Goal: Information Seeking & Learning: Learn about a topic

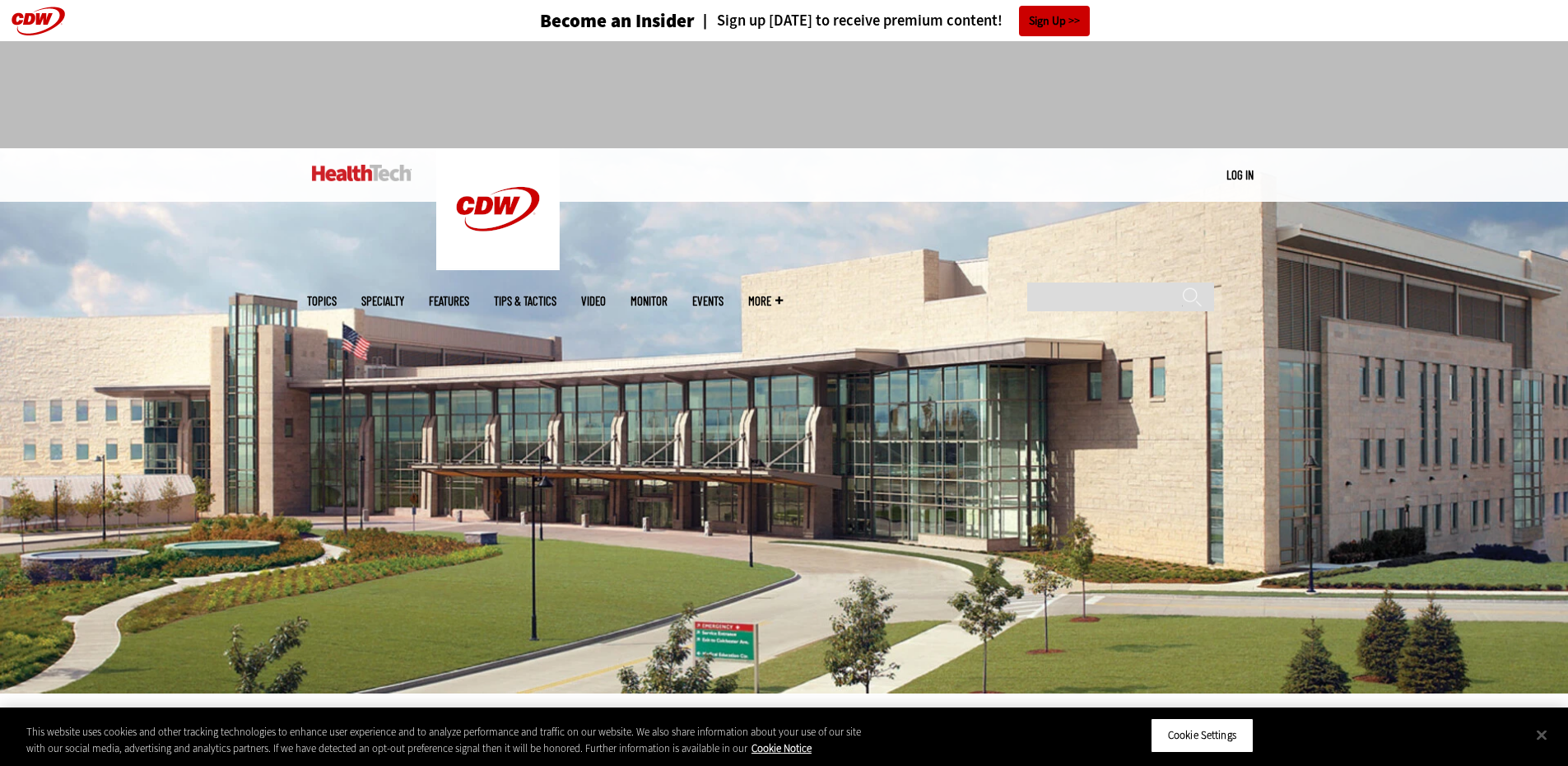
click at [373, 164] on img at bounding box center [362, 172] width 99 height 16
click at [462, 274] on ul "Topics Specialty Features Tips & Tactics Video MonITor Events More Search" at bounding box center [558, 301] width 500 height 53
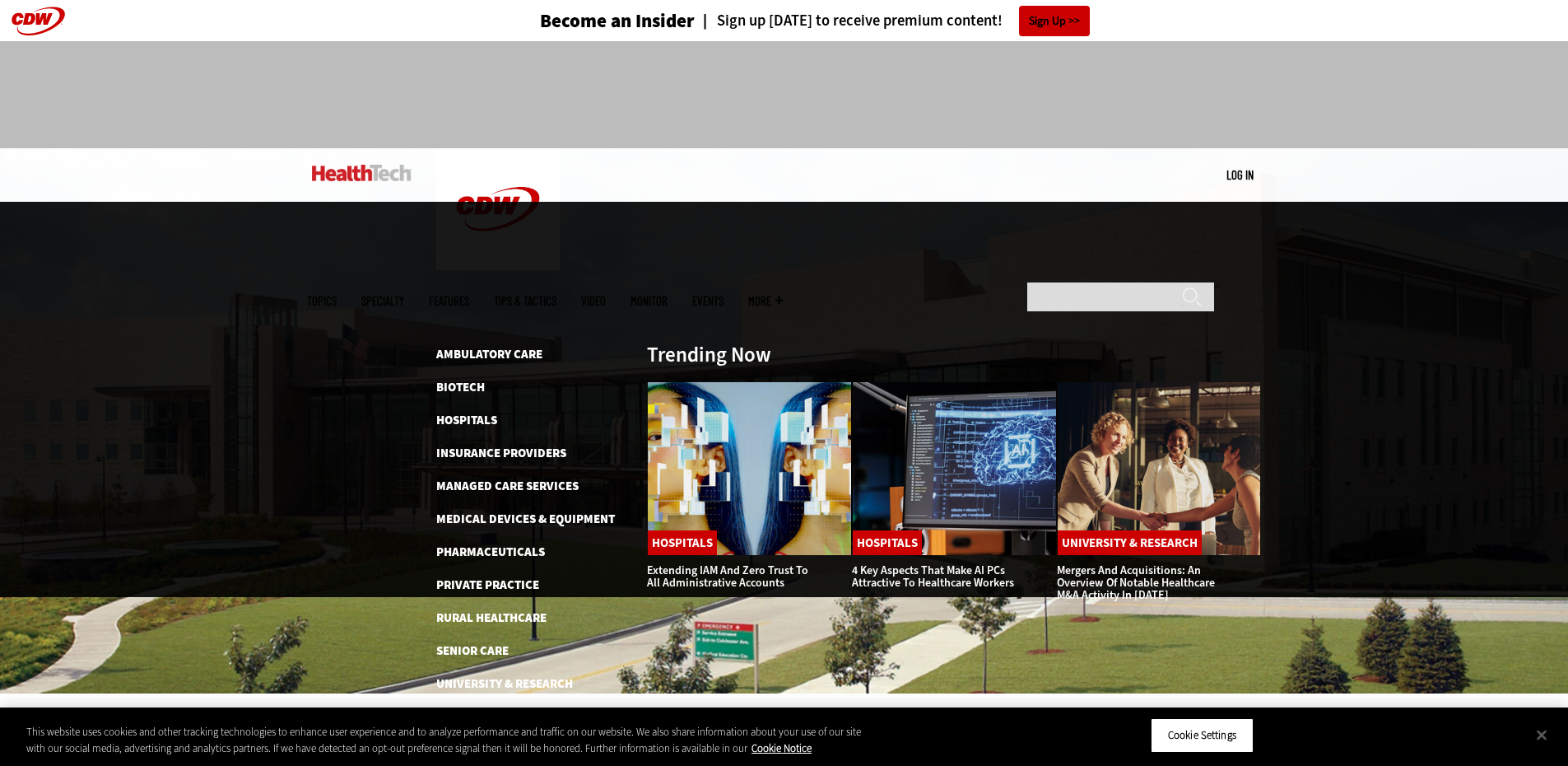
click at [404, 295] on span "Specialty" at bounding box center [382, 301] width 43 height 12
click at [506, 346] on link "Ambulatory Care" at bounding box center [489, 353] width 106 height 16
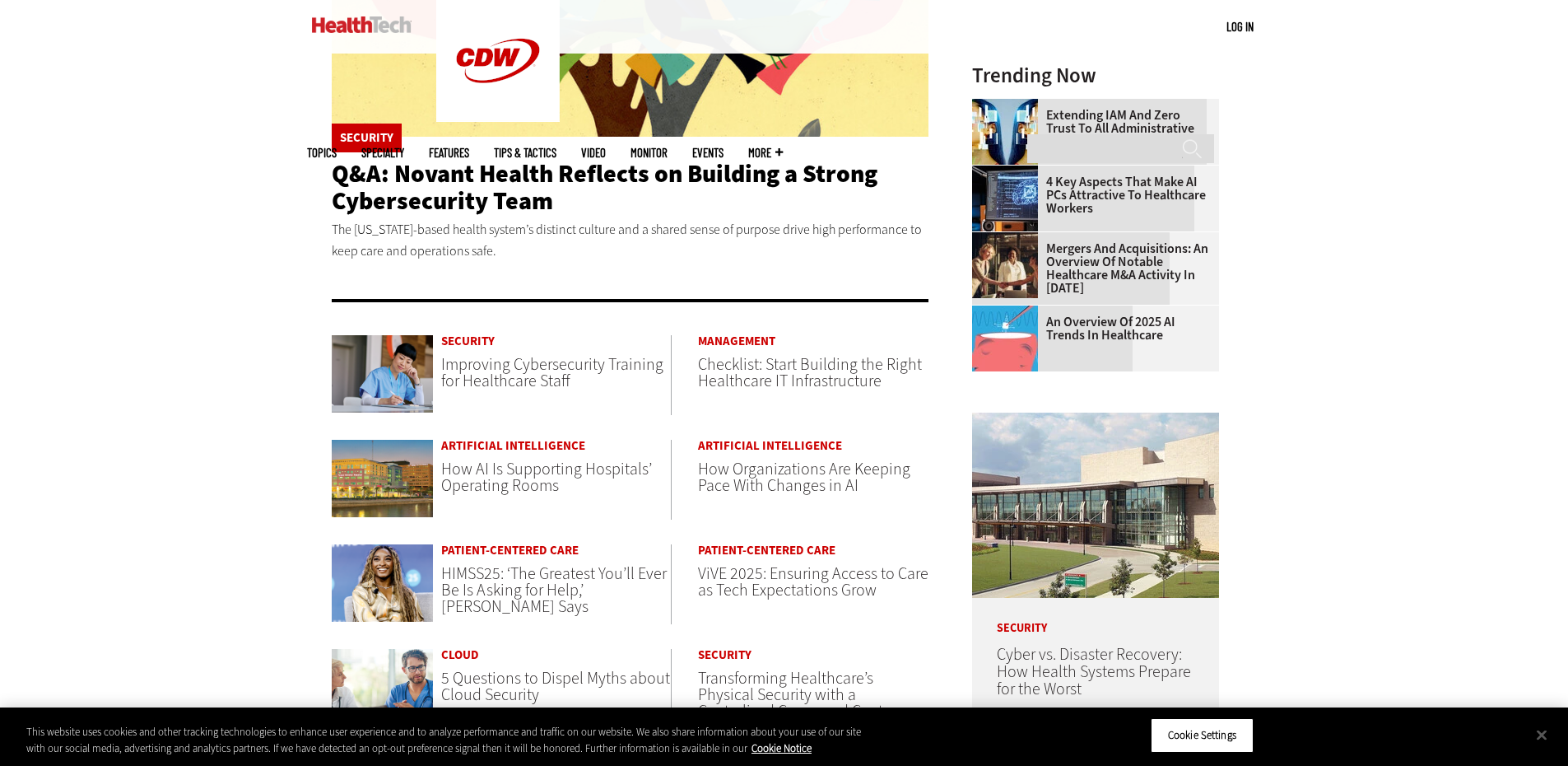
scroll to position [494, 0]
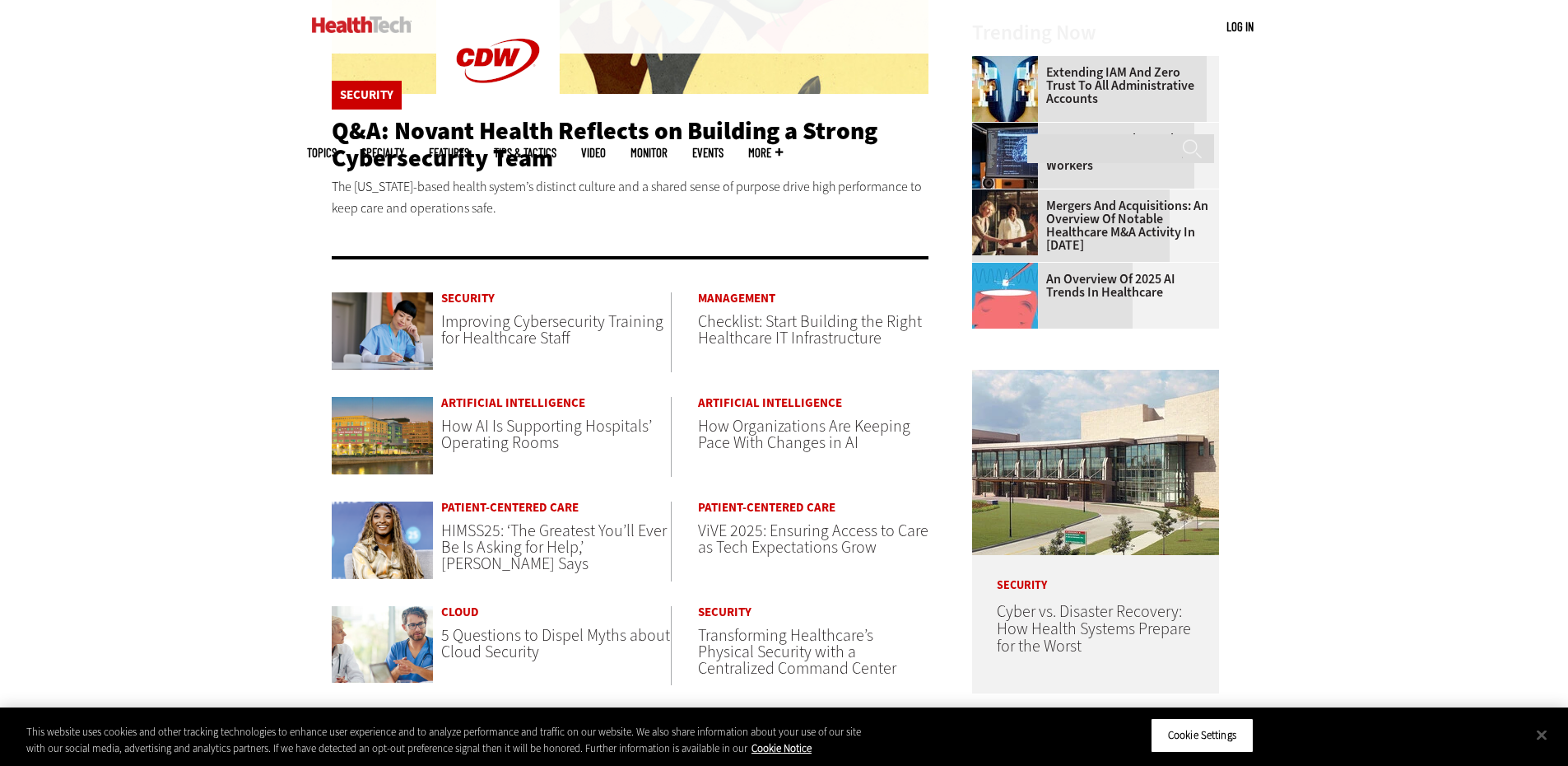
click at [540, 429] on span "How AI Is Supporting Hospitals’ Operating Rooms" at bounding box center [546, 435] width 211 height 39
